Goal: Task Accomplishment & Management: Manage account settings

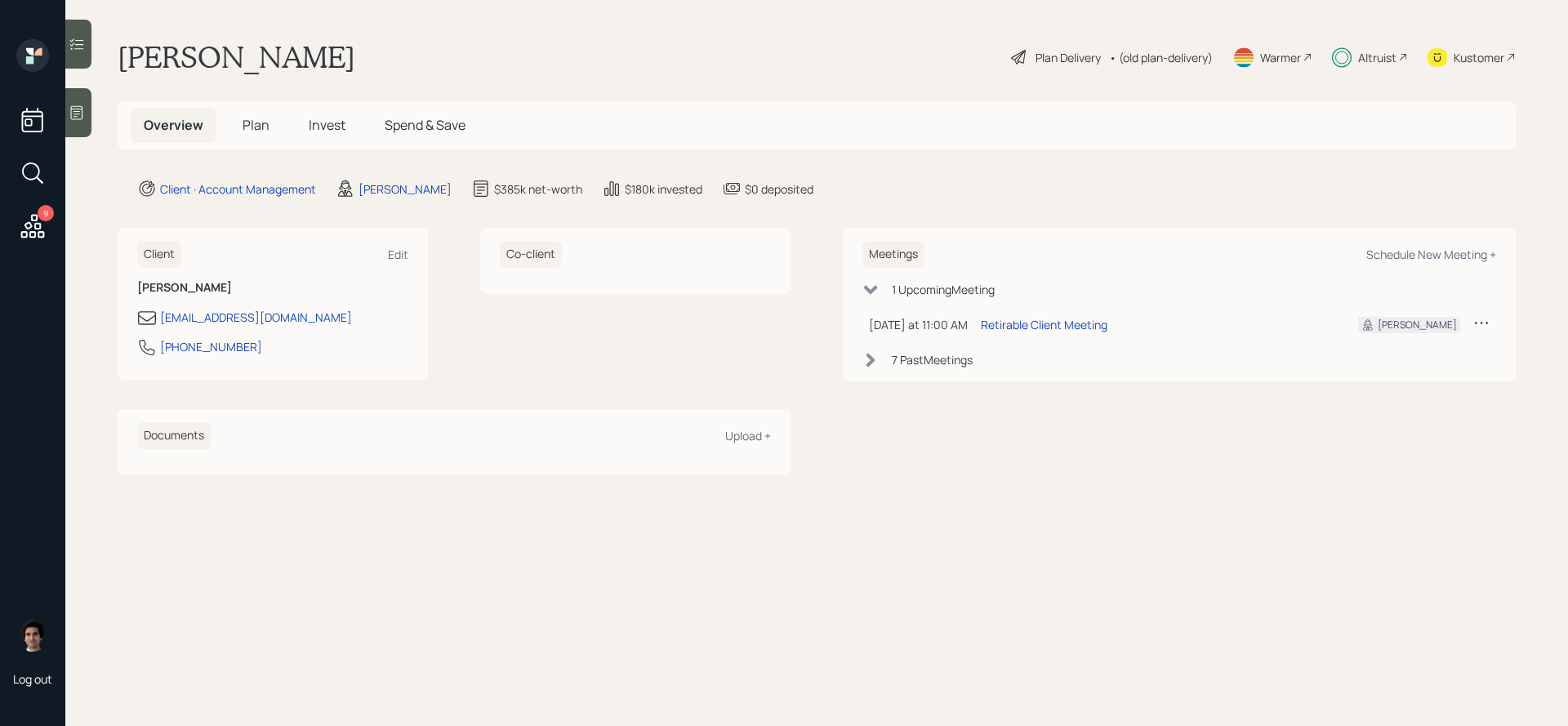
click at [251, 122] on span "Plan" at bounding box center [256, 124] width 27 height 18
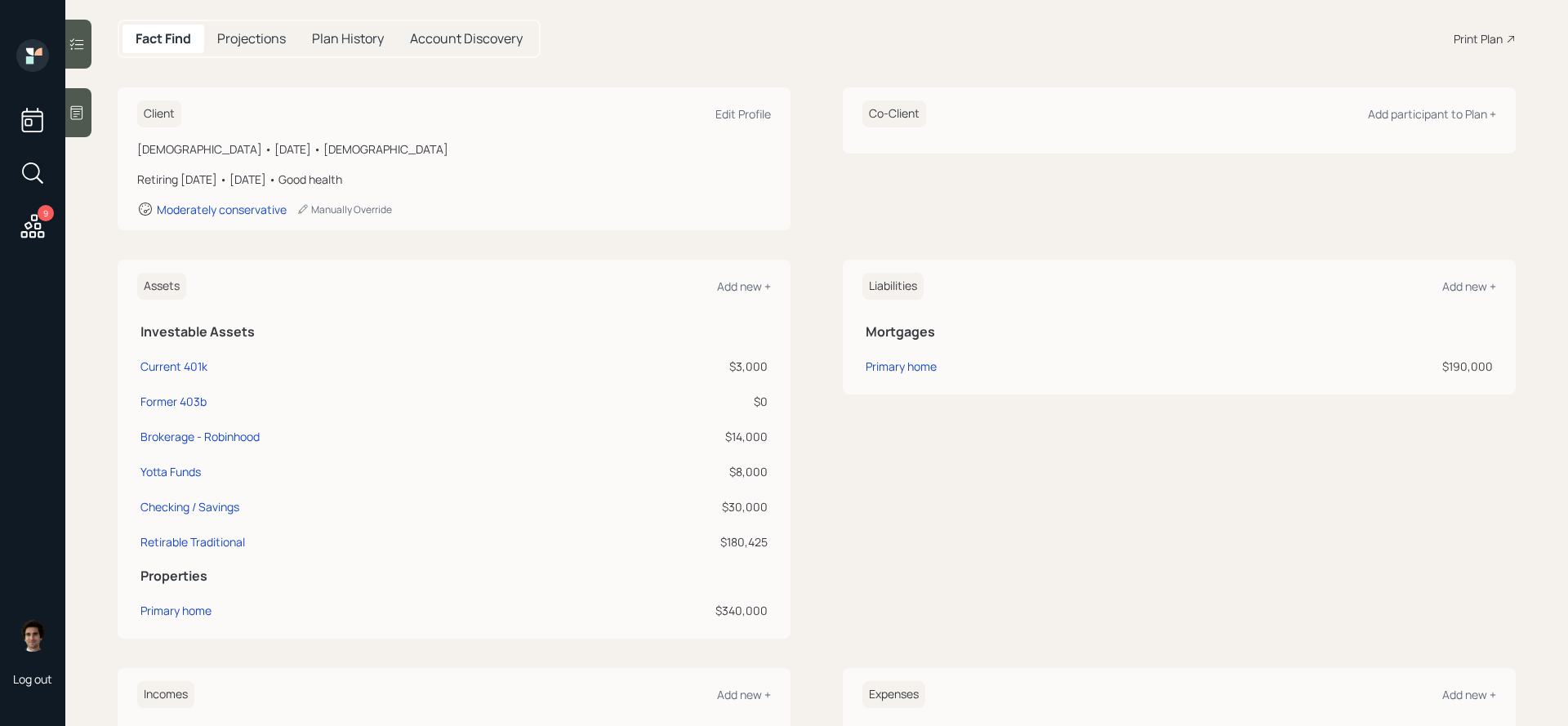
scroll to position [188, 0]
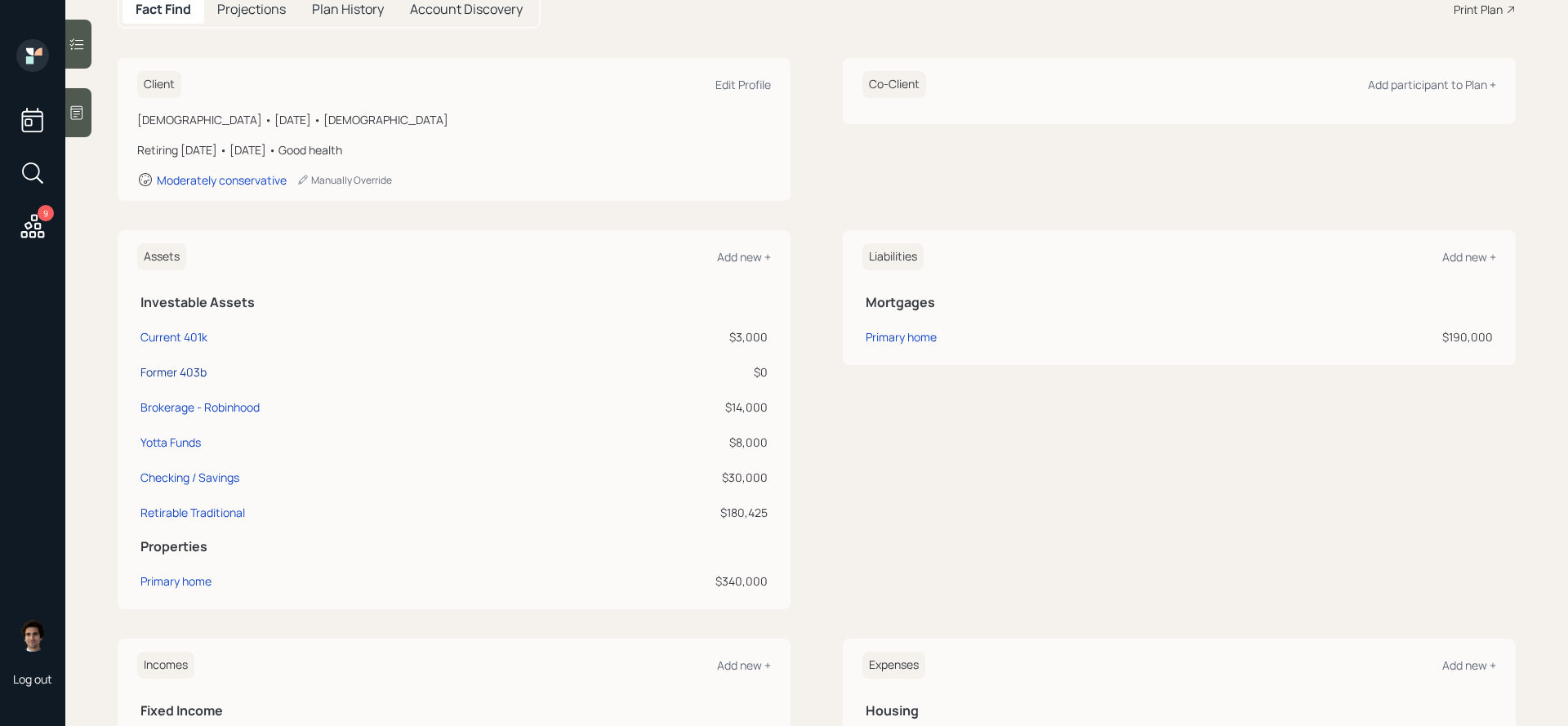
click at [205, 368] on div "Former 403b" at bounding box center [173, 372] width 67 height 18
select select "company_sponsored"
select select "balanced"
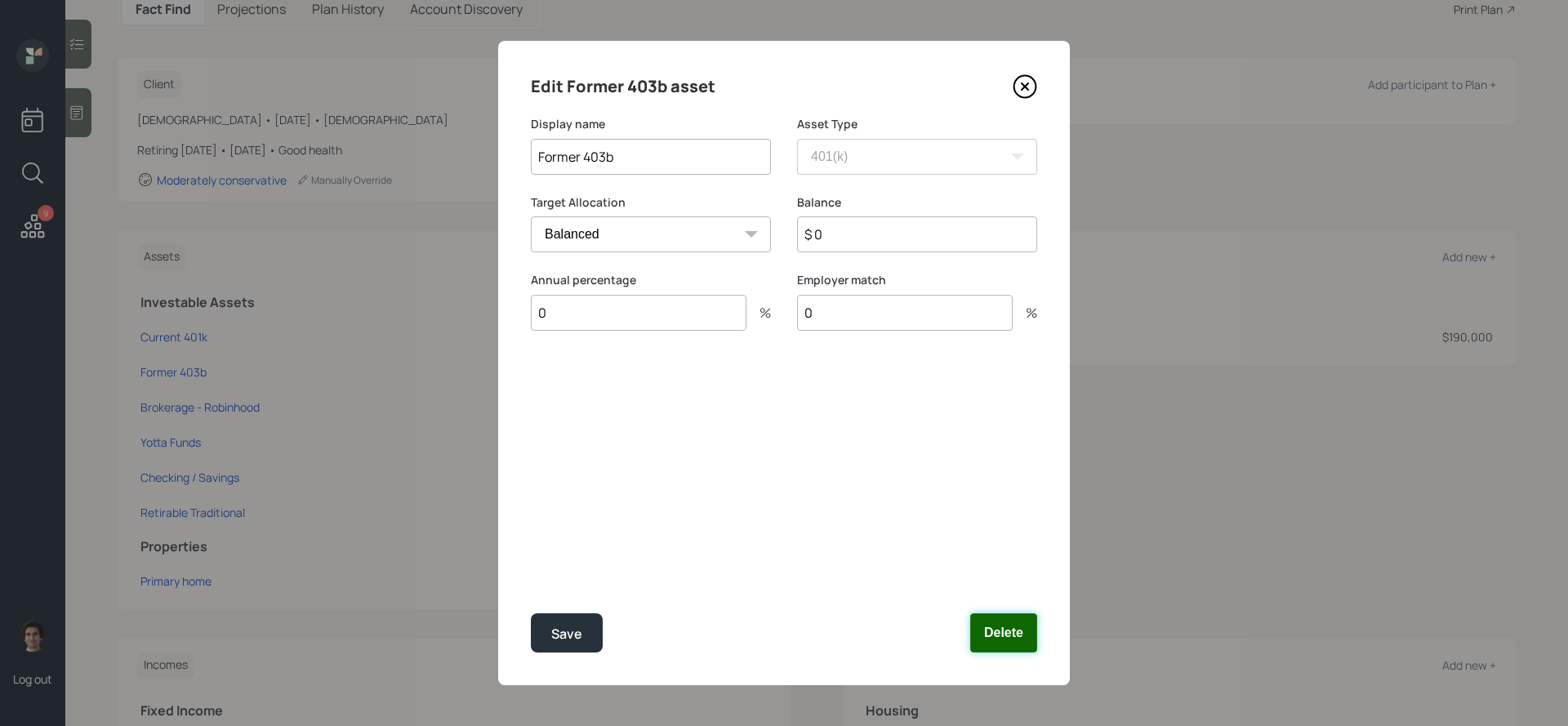
click at [979, 629] on button "Delete" at bounding box center [1003, 632] width 67 height 39
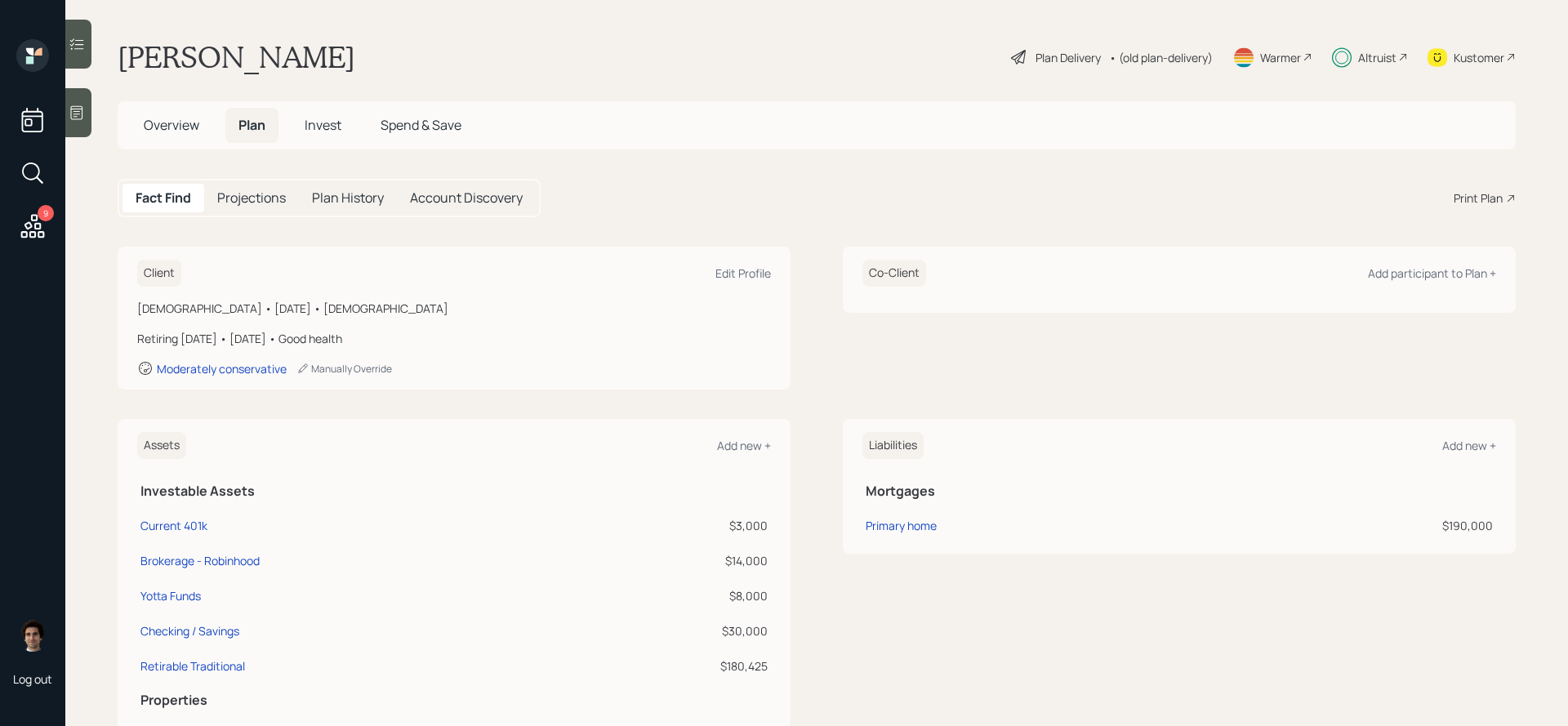
click at [1486, 57] on div "Kustomer" at bounding box center [1479, 58] width 51 height 18
click at [1386, 60] on div "Altruist" at bounding box center [1377, 58] width 39 height 18
click at [1061, 63] on div "Plan Delivery" at bounding box center [1068, 58] width 66 height 18
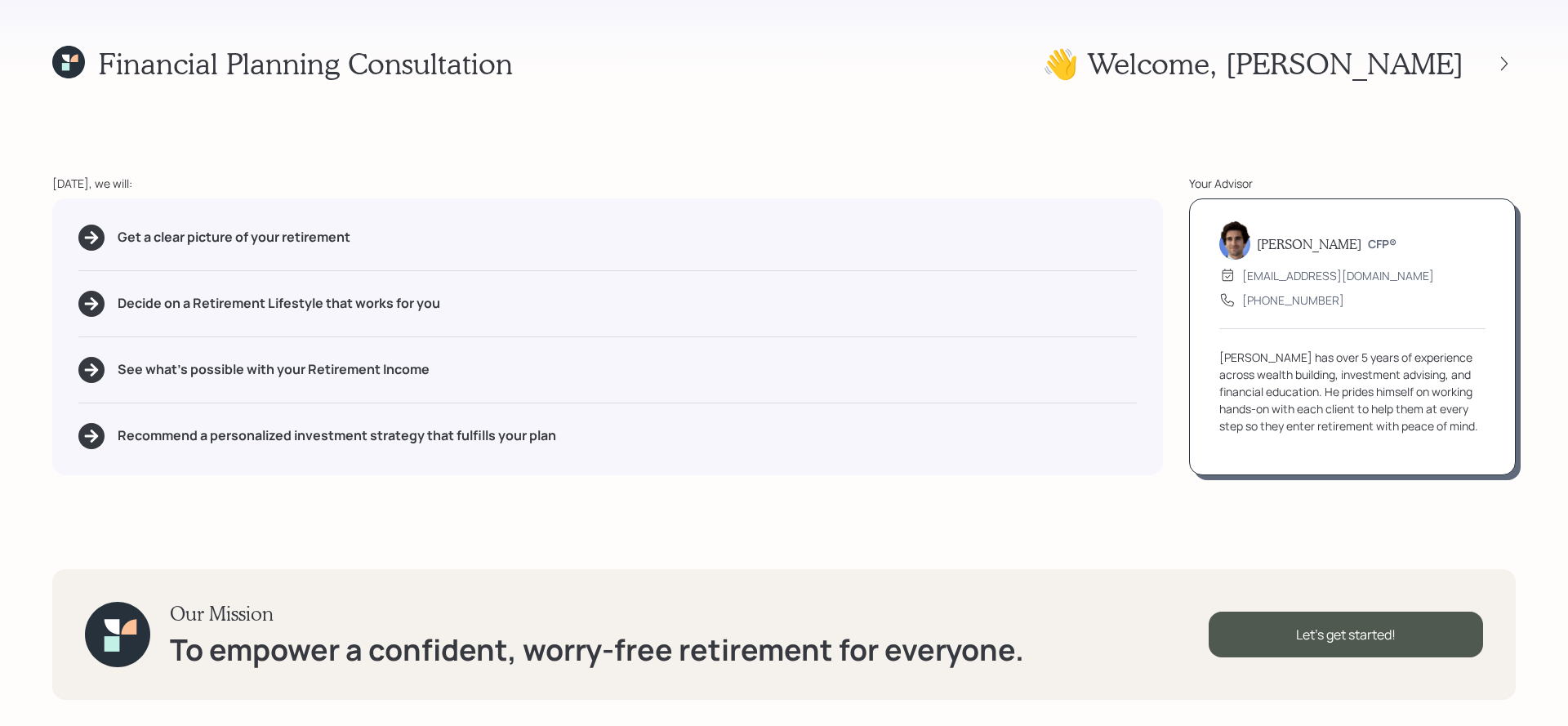
click at [1515, 55] on div at bounding box center [1490, 64] width 53 height 23
click at [1506, 63] on icon at bounding box center [1504, 63] width 17 height 17
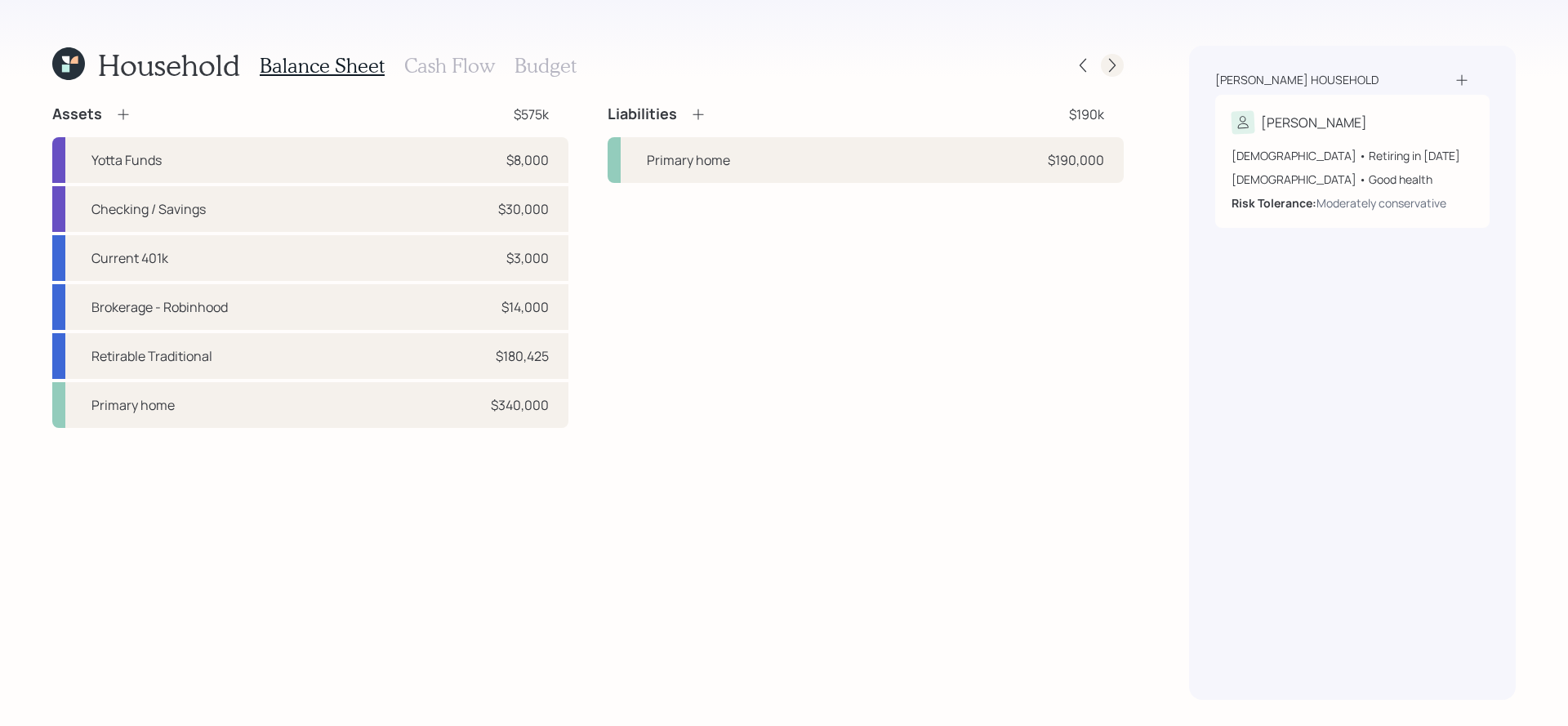
click at [1109, 63] on icon at bounding box center [1112, 65] width 17 height 17
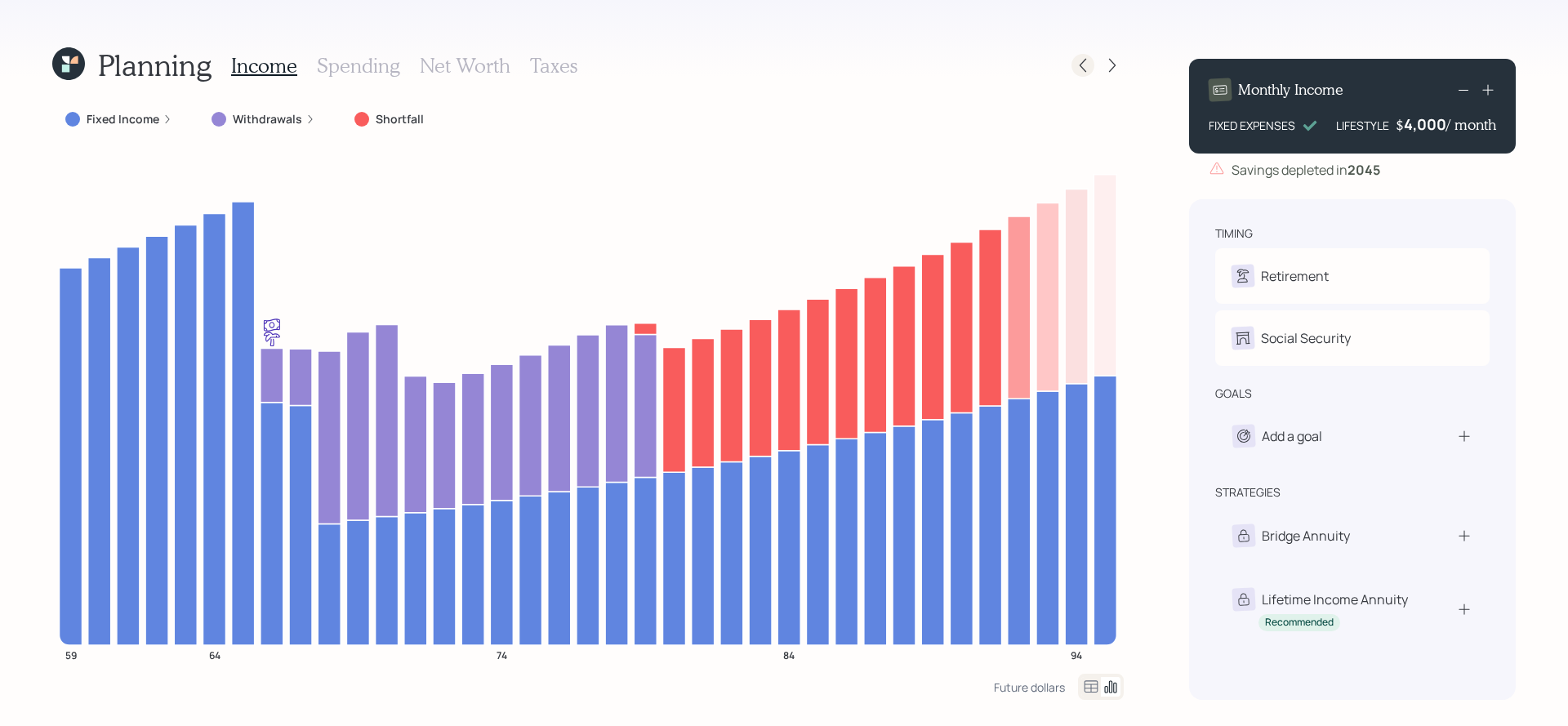
click at [1078, 69] on icon at bounding box center [1083, 65] width 17 height 17
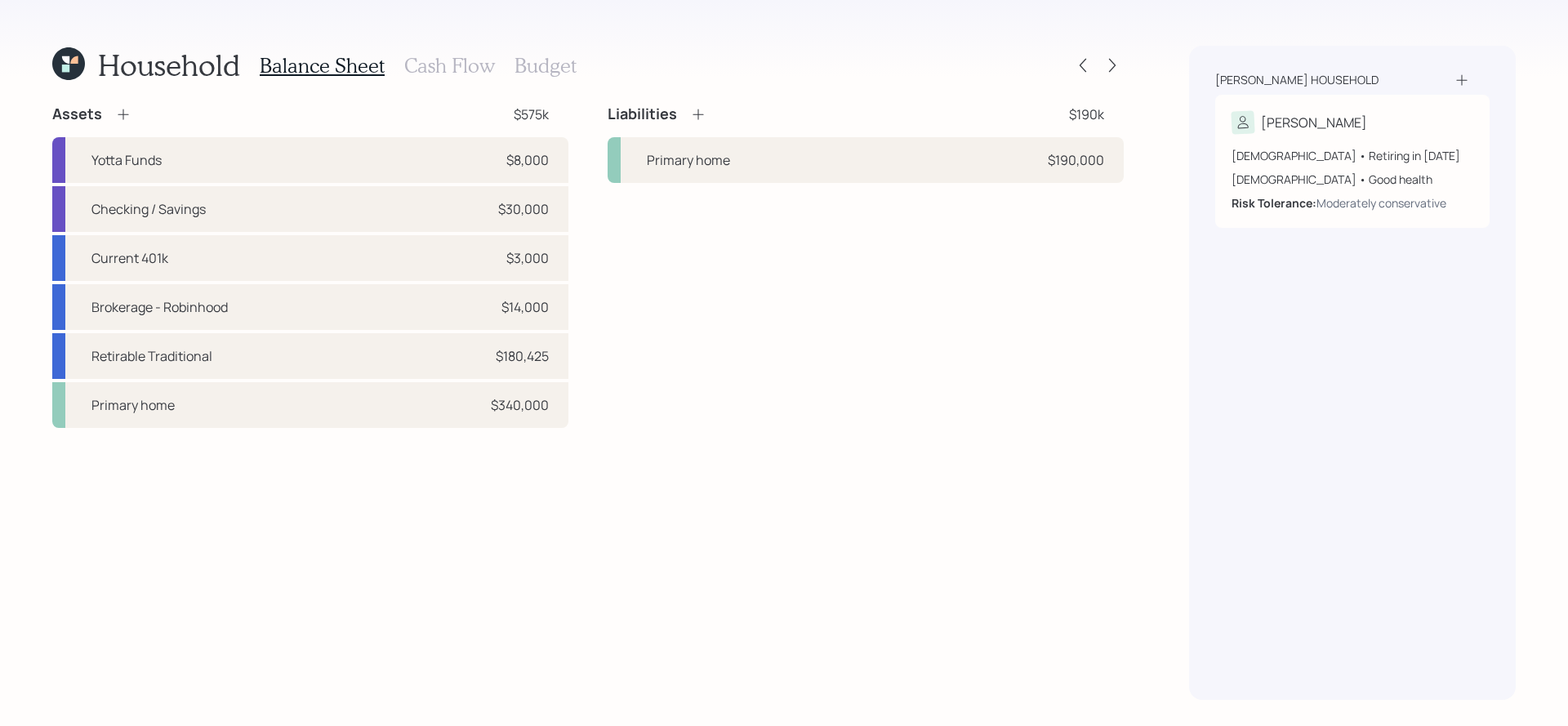
click at [448, 70] on h3 "Cash Flow" at bounding box center [449, 66] width 90 height 24
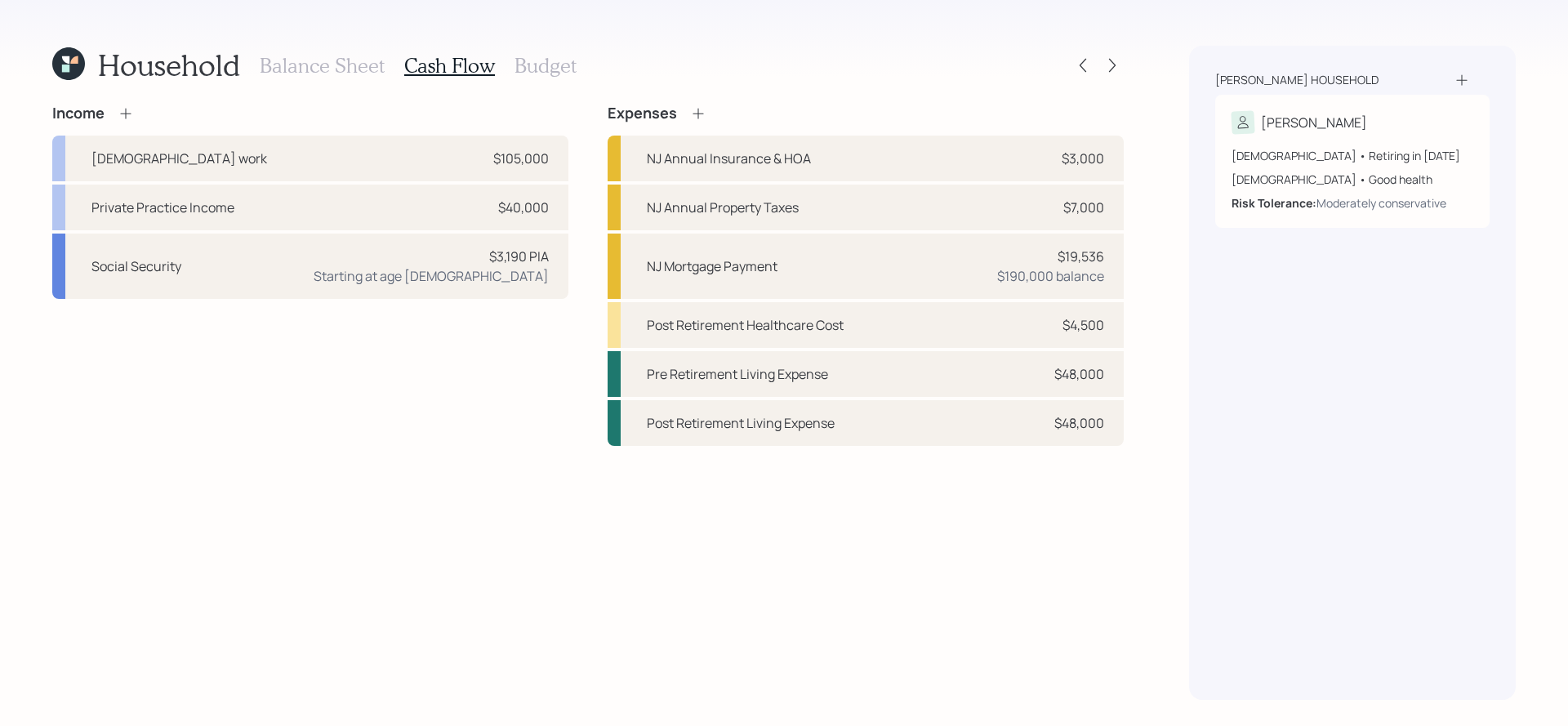
click at [525, 73] on h3 "Budget" at bounding box center [545, 66] width 62 height 24
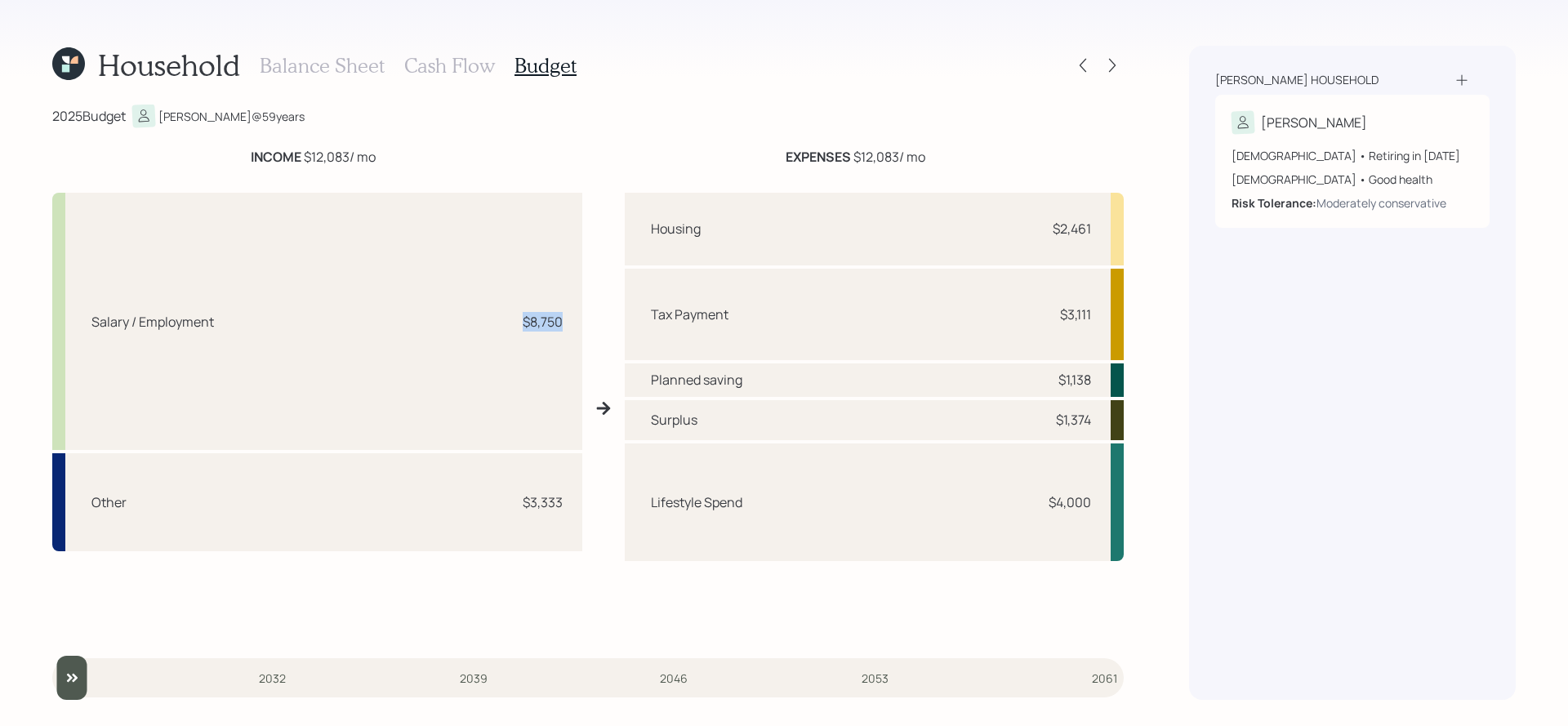
drag, startPoint x: 562, startPoint y: 327, endPoint x: 482, endPoint y: 327, distance: 80.0
click at [482, 327] on div "Salary / Employment $8,750" at bounding box center [317, 321] width 530 height 257
drag, startPoint x: 568, startPoint y: 504, endPoint x: 516, endPoint y: 504, distance: 52.0
click at [518, 504] on div "Other $3,333" at bounding box center [317, 502] width 530 height 98
drag, startPoint x: 393, startPoint y: 166, endPoint x: 174, endPoint y: 166, distance: 219.0
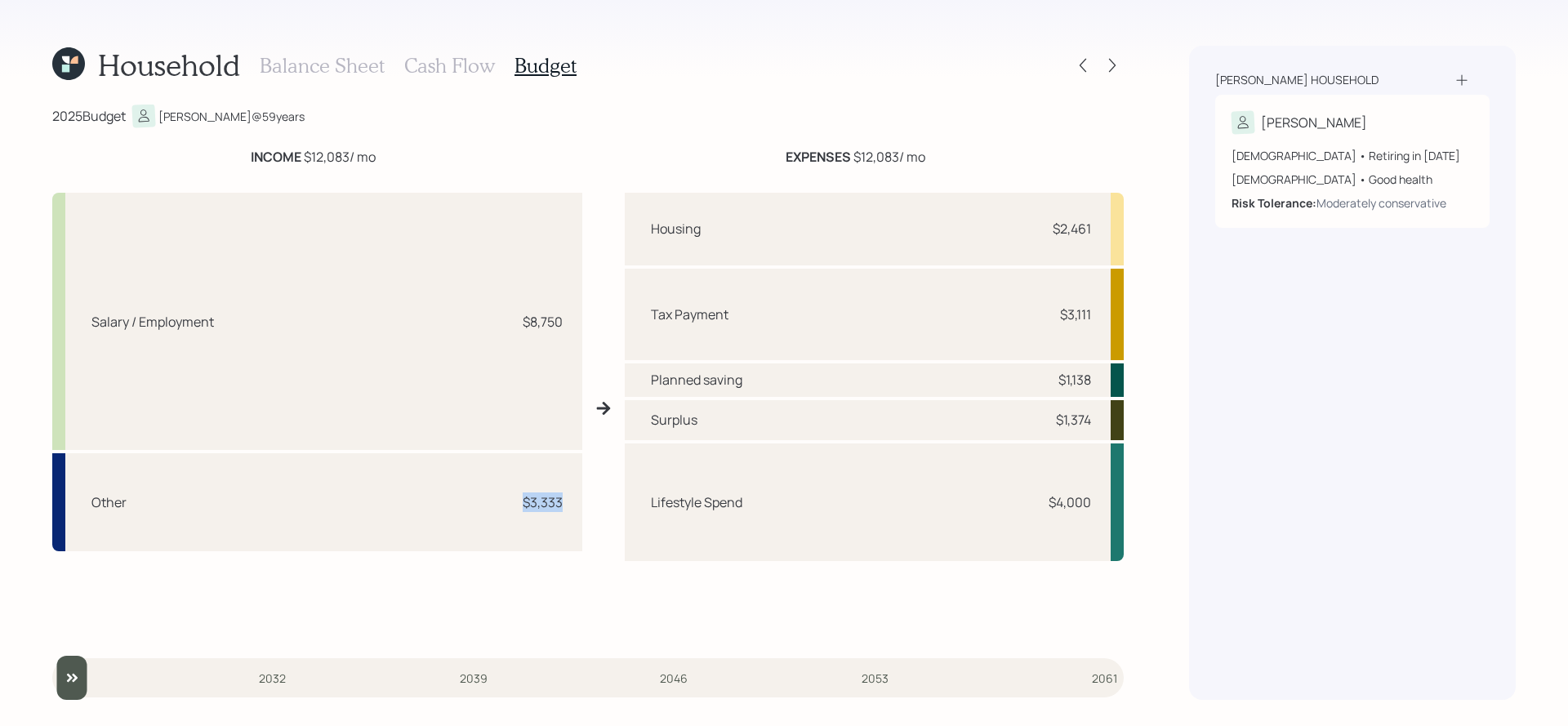
click at [174, 166] on div "INCOME $12,083 / mo" at bounding box center [314, 157] width 522 height 19
drag, startPoint x: 970, startPoint y: 160, endPoint x: 844, endPoint y: 158, distance: 126.0
click at [844, 158] on div "EXPENSES $12,083 / mo" at bounding box center [855, 157] width 536 height 19
drag, startPoint x: 1105, startPoint y: 230, endPoint x: 1006, endPoint y: 229, distance: 99.0
click at [1006, 229] on div "Housing $2,461" at bounding box center [874, 229] width 499 height 73
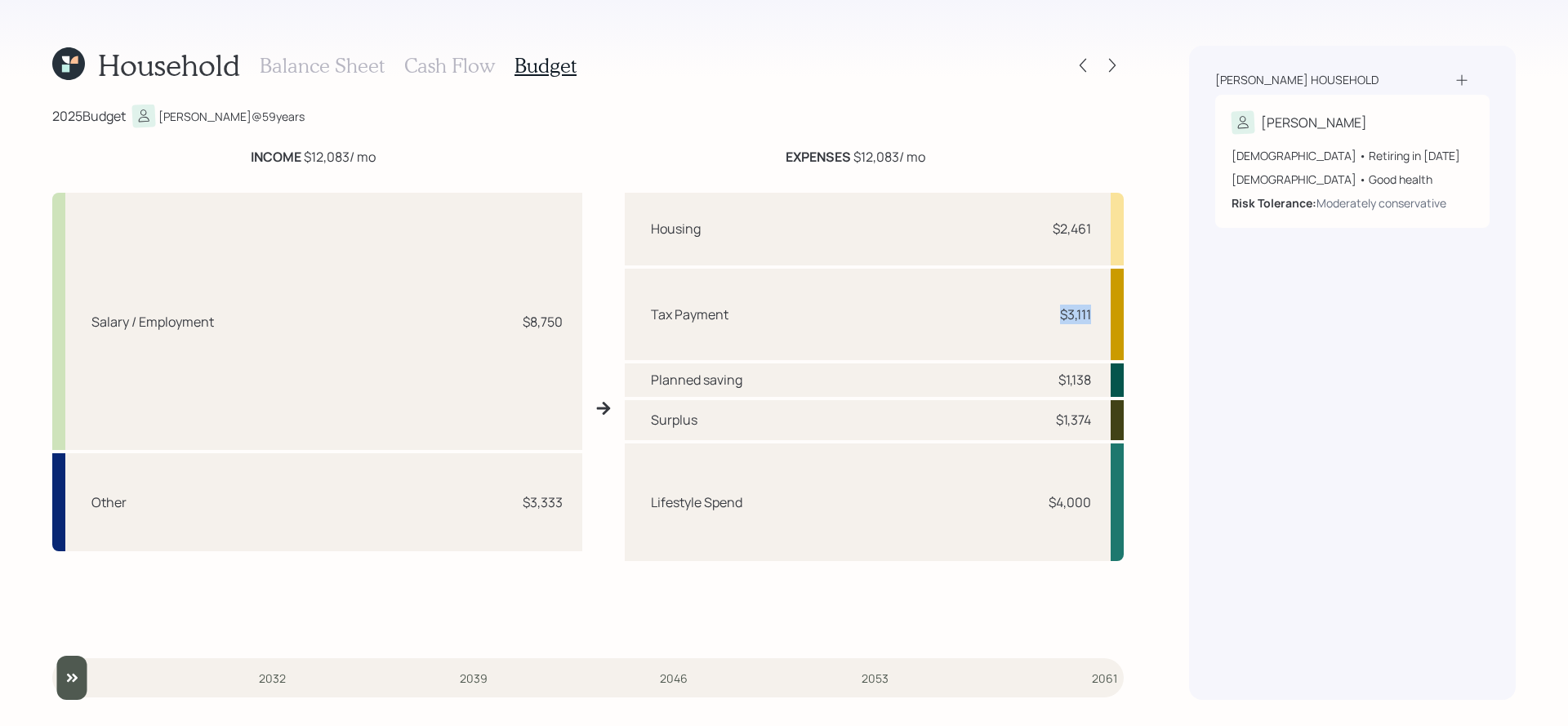
drag, startPoint x: 1102, startPoint y: 312, endPoint x: 1047, endPoint y: 312, distance: 55.0
click at [1047, 312] on div "Tax Payment $3,111" at bounding box center [874, 314] width 499 height 91
drag, startPoint x: 1105, startPoint y: 377, endPoint x: 1051, endPoint y: 377, distance: 54.0
click at [1051, 377] on div "Planned saving $1,138" at bounding box center [874, 380] width 499 height 33
drag, startPoint x: 1102, startPoint y: 499, endPoint x: 946, endPoint y: 499, distance: 156.0
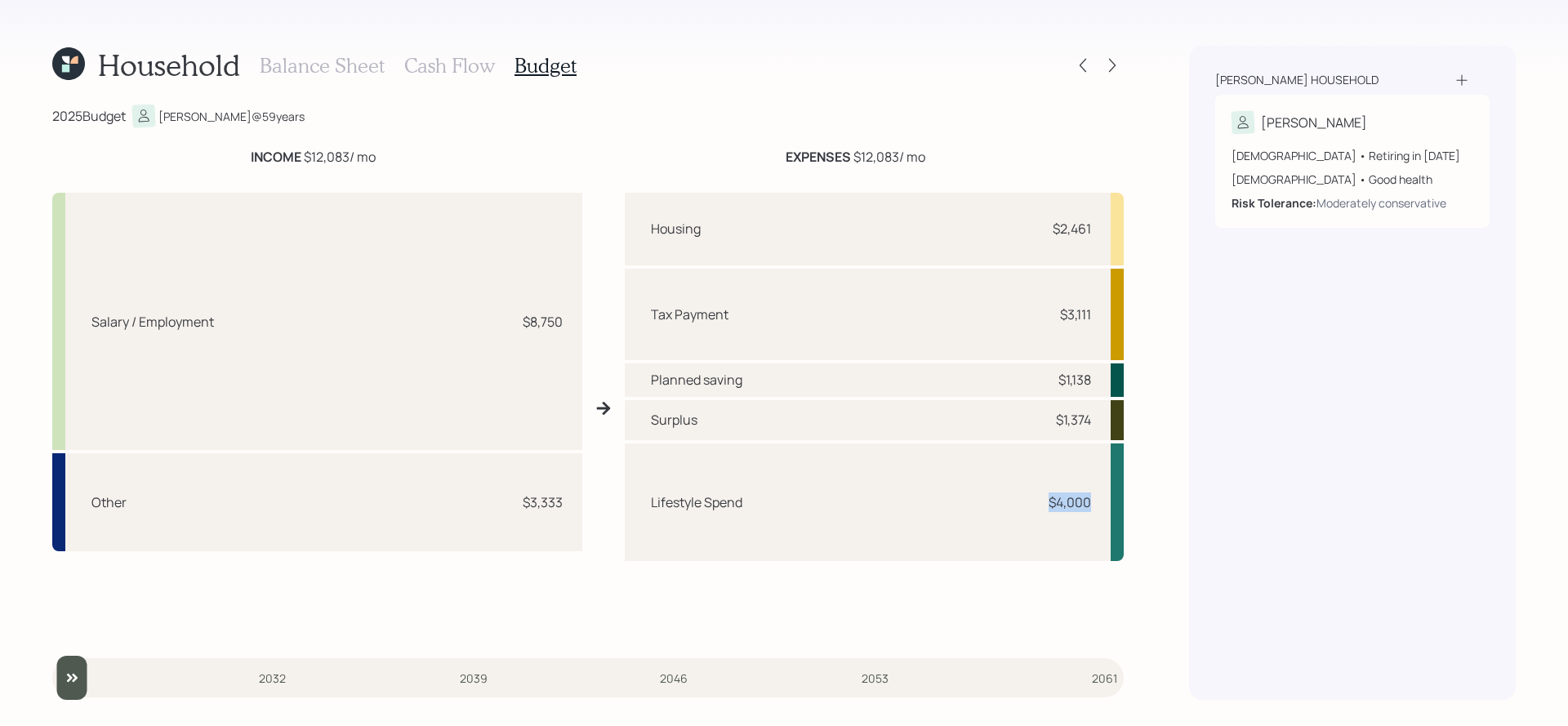
click at [946, 499] on div "Lifestyle Spend $4,000" at bounding box center [874, 502] width 499 height 117
drag, startPoint x: 1091, startPoint y: 412, endPoint x: 1037, endPoint y: 418, distance: 54.3
click at [1037, 418] on div "Surplus $1,374" at bounding box center [874, 420] width 499 height 40
click at [797, 636] on div "2025 Budget [PERSON_NAME] @ 59 years INCOME $12,083 / mo EXPENSES $12,083 / mo …" at bounding box center [588, 402] width 1071 height 596
drag, startPoint x: 1089, startPoint y: 500, endPoint x: 1042, endPoint y: 500, distance: 47.0
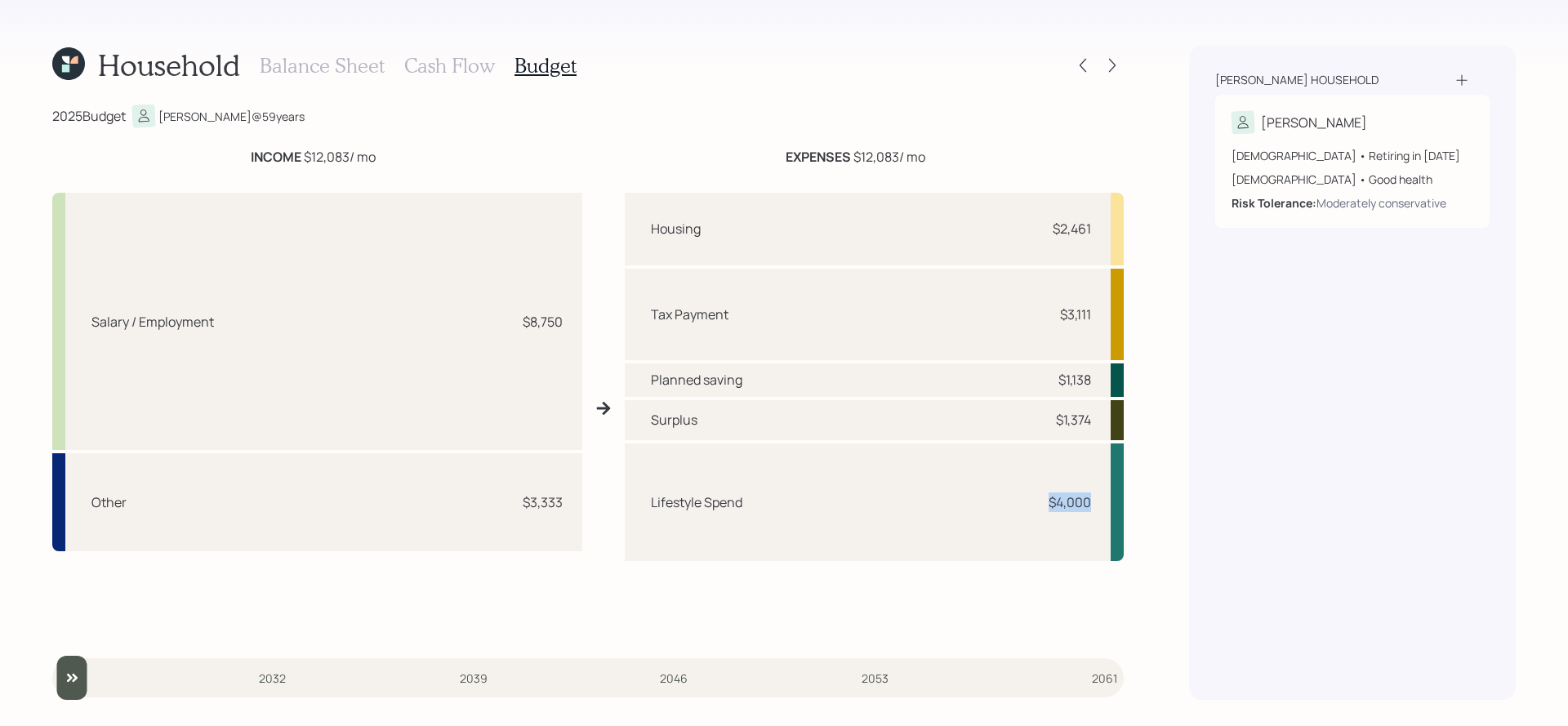
click at [1042, 500] on div "$4,000" at bounding box center [1067, 502] width 49 height 19
drag, startPoint x: 742, startPoint y: 497, endPoint x: 645, endPoint y: 507, distance: 97.5
click at [645, 507] on div "Lifestyle Spend $4,000" at bounding box center [874, 502] width 499 height 117
click at [691, 419] on div "Surplus" at bounding box center [674, 419] width 46 height 19
drag, startPoint x: 695, startPoint y: 419, endPoint x: 649, endPoint y: 423, distance: 46.2
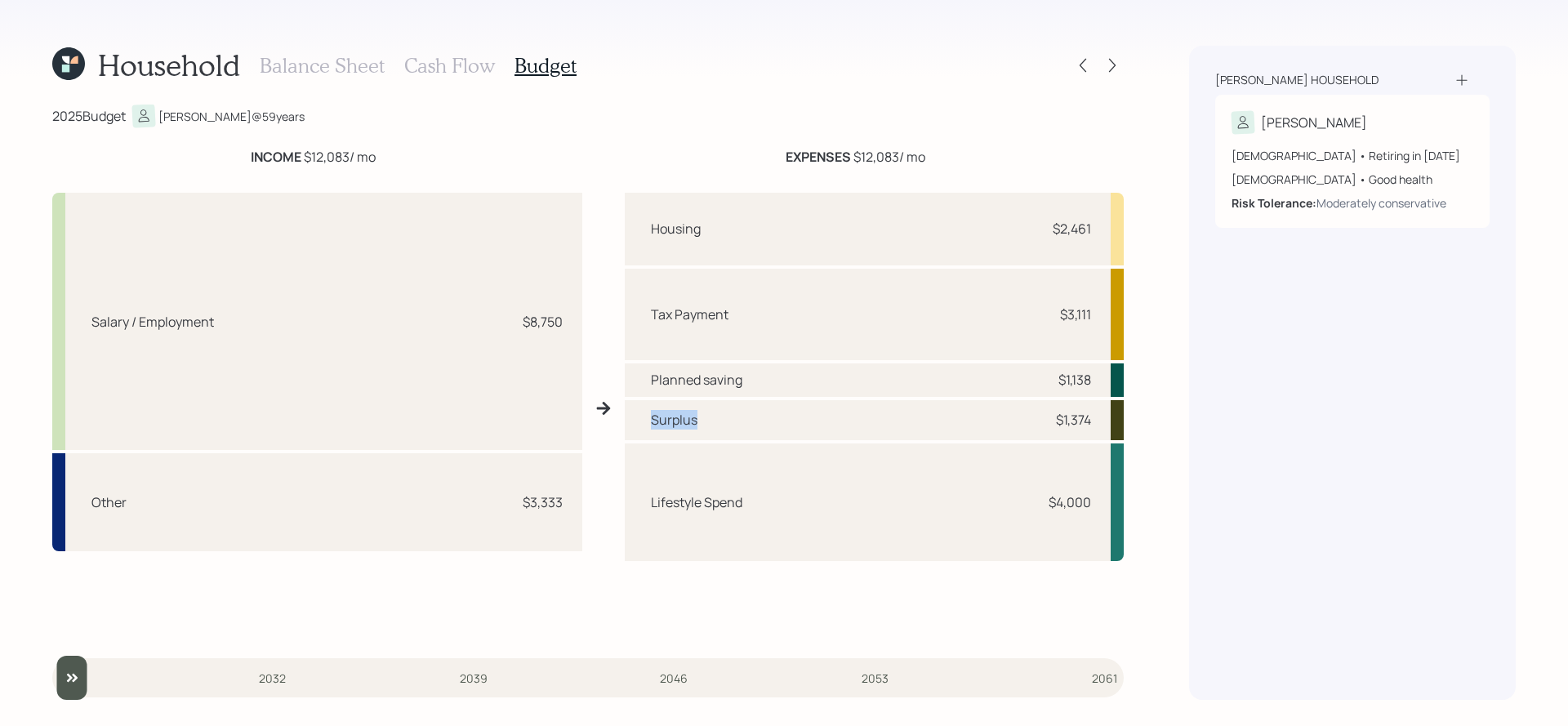
click at [649, 423] on div "Surplus $1,374" at bounding box center [874, 420] width 499 height 40
click at [1089, 413] on div "$1,374" at bounding box center [1073, 419] width 35 height 19
drag, startPoint x: 1092, startPoint y: 506, endPoint x: 1021, endPoint y: 503, distance: 71.1
click at [1021, 503] on div "Lifestyle Spend $4,000" at bounding box center [874, 502] width 499 height 117
click at [964, 464] on div "Lifestyle Spend $4,000" at bounding box center [874, 502] width 499 height 117
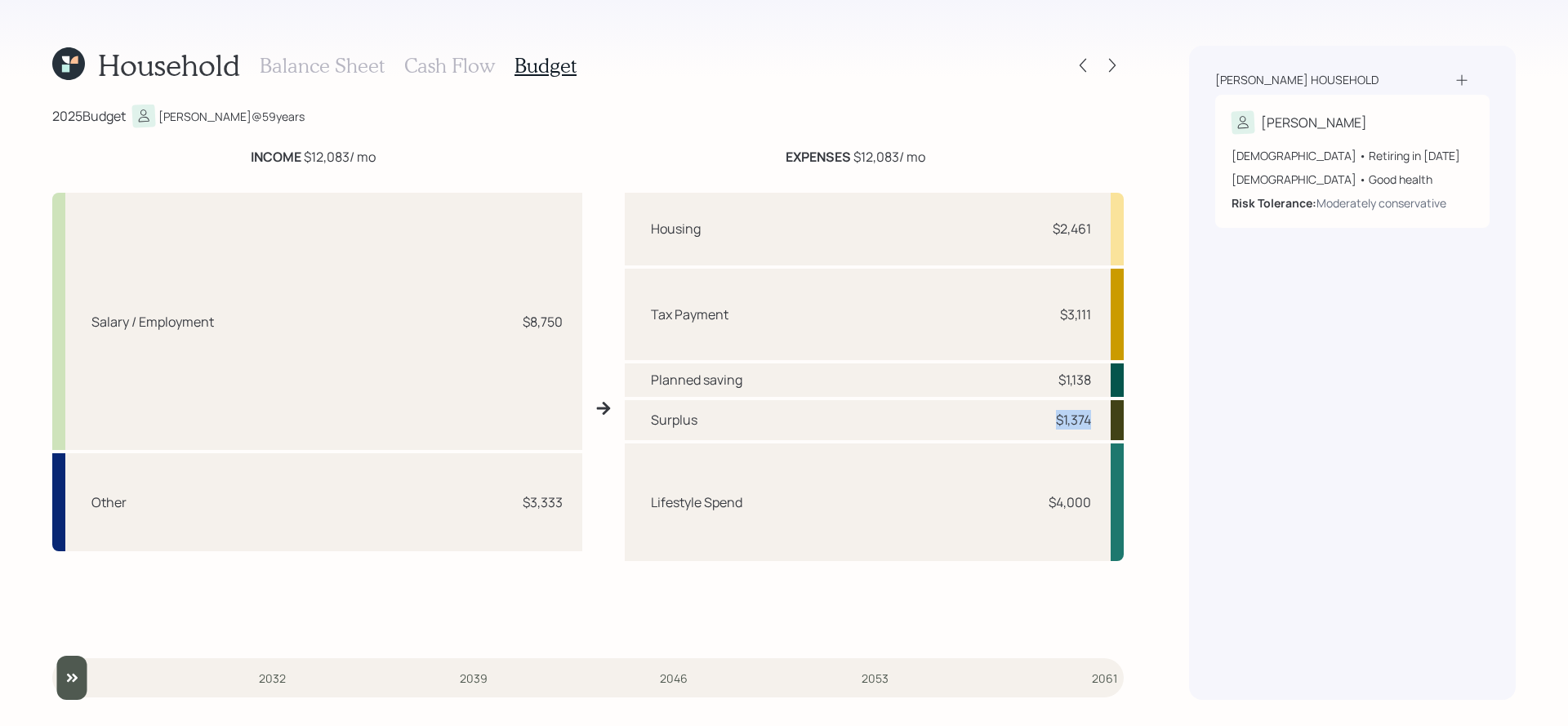
drag, startPoint x: 1093, startPoint y: 422, endPoint x: 1042, endPoint y: 421, distance: 51.0
click at [1042, 421] on div "Surplus $1,374" at bounding box center [874, 420] width 499 height 40
click at [1042, 421] on div "$1,374" at bounding box center [1067, 419] width 49 height 19
click at [303, 42] on div "Household Balance Sheet Cash Flow Budget 2025 Budget [PERSON_NAME] @ 59 years I…" at bounding box center [784, 363] width 1568 height 726
click at [303, 63] on h3 "Balance Sheet" at bounding box center [321, 66] width 125 height 24
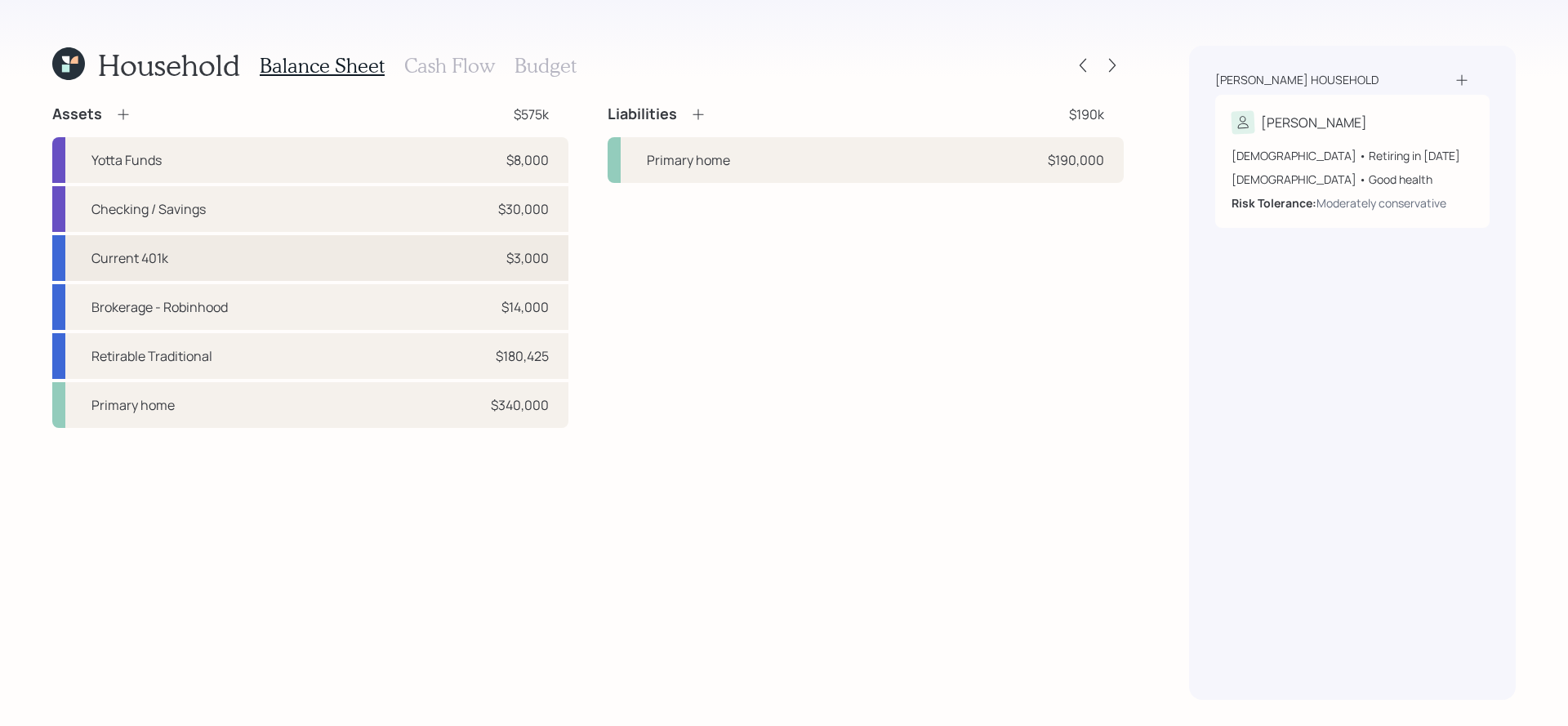
click at [416, 255] on div "Current 401k $3,000" at bounding box center [310, 257] width 516 height 46
select select "company_sponsored"
select select "balanced"
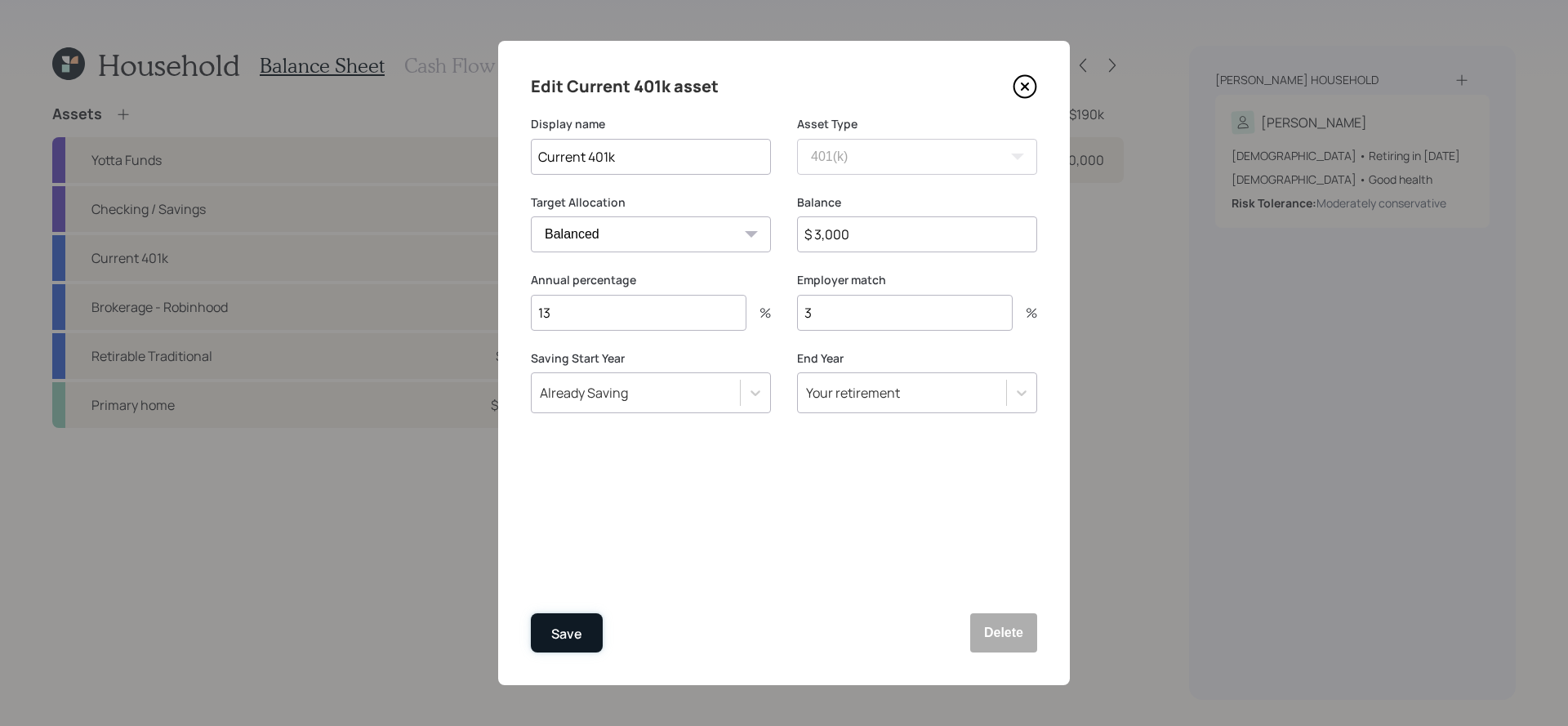
click at [561, 630] on div "Save" at bounding box center [566, 633] width 31 height 22
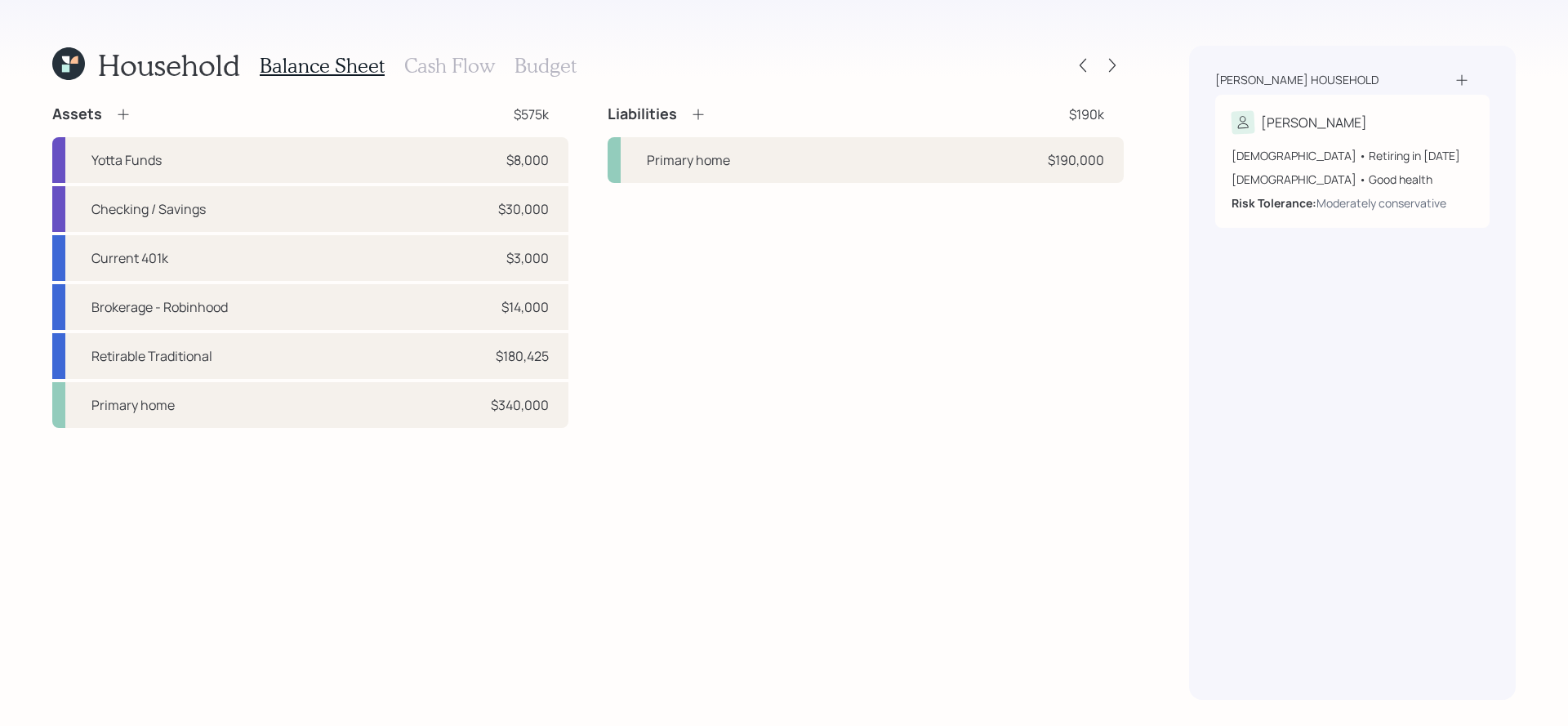
click at [533, 76] on h3 "Budget" at bounding box center [545, 66] width 62 height 24
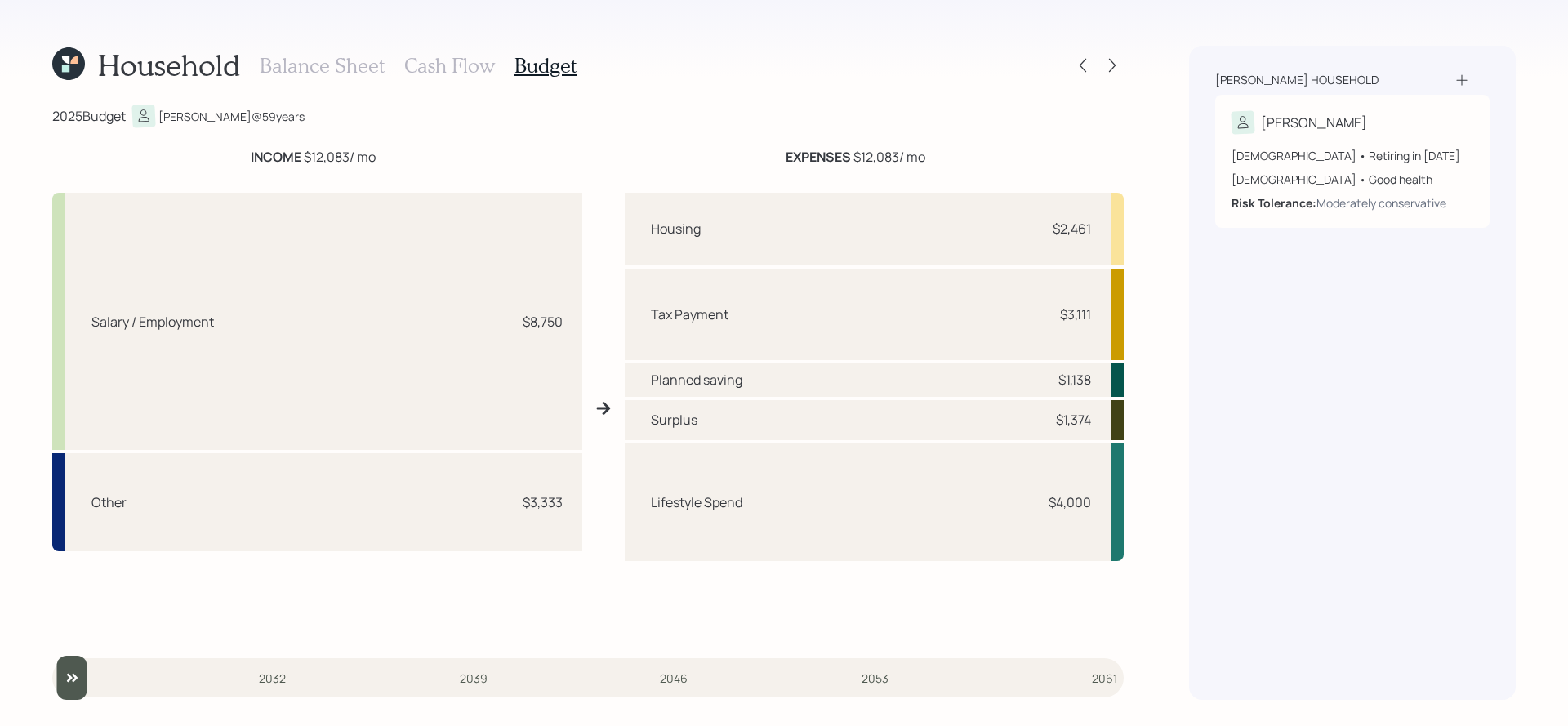
click at [434, 60] on h3 "Cash Flow" at bounding box center [449, 66] width 90 height 24
